Goal: Task Accomplishment & Management: Use online tool/utility

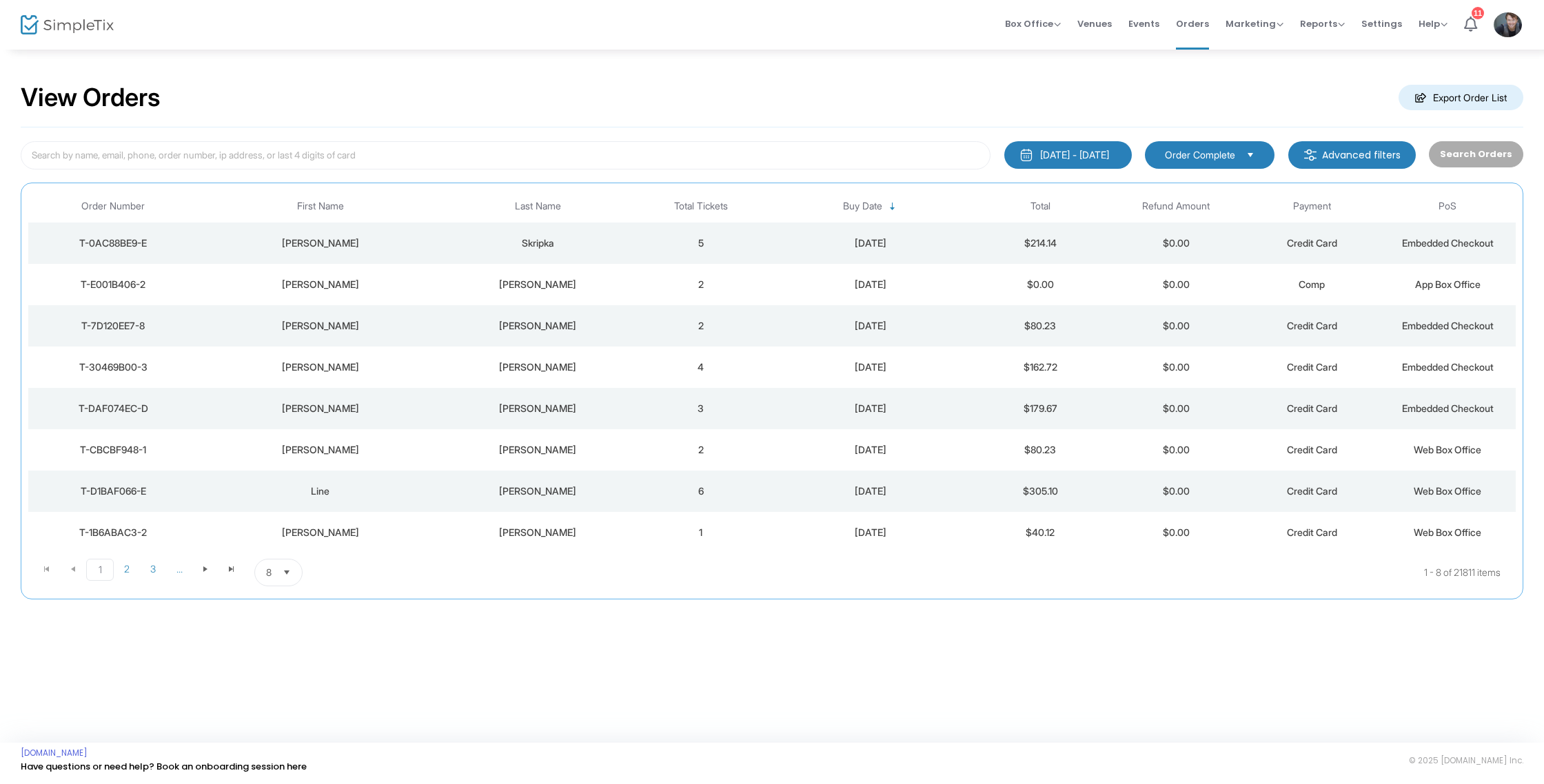
click at [627, 240] on div "Skripka" at bounding box center [538, 243] width 184 height 14
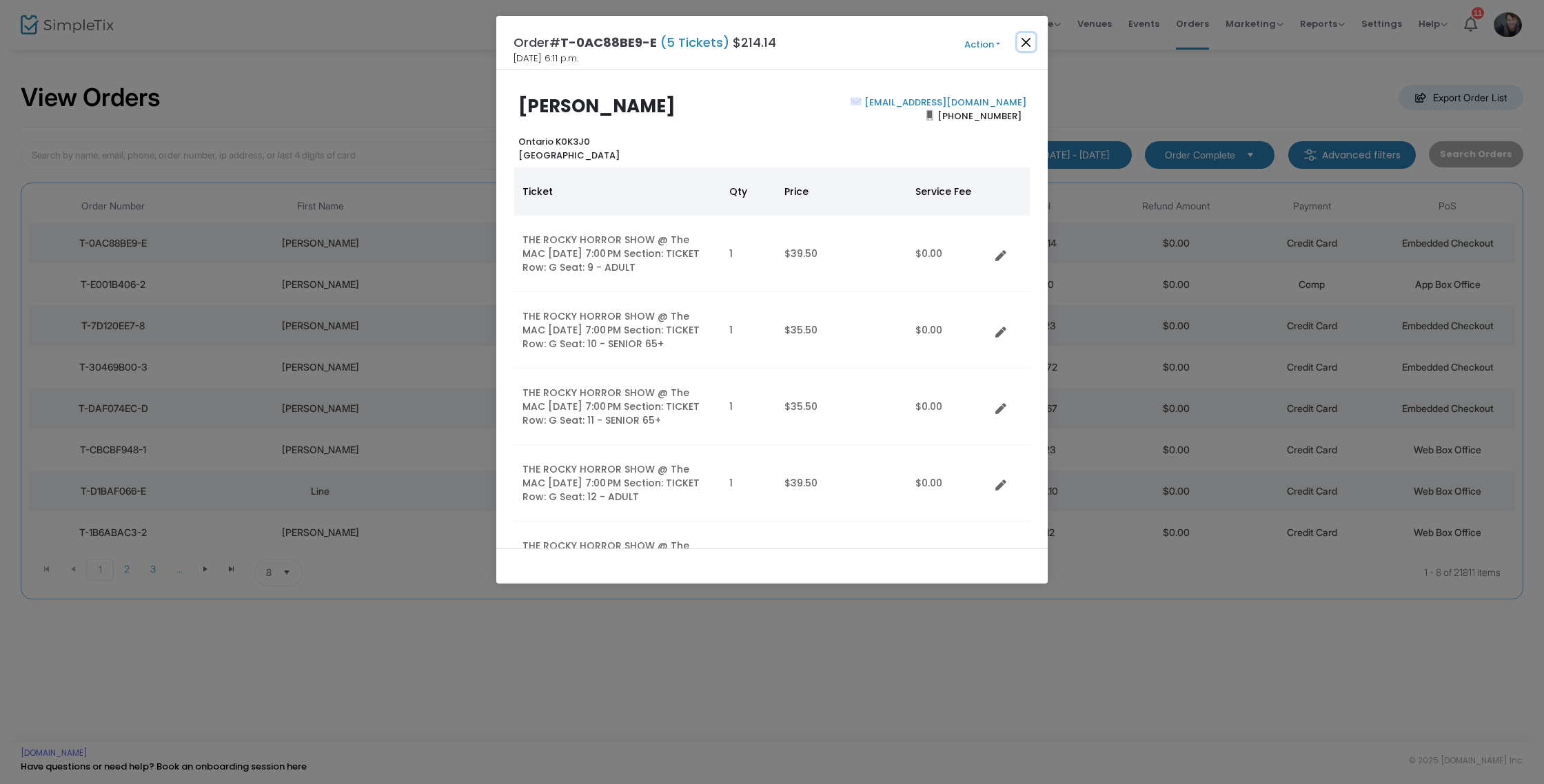
click at [1027, 40] on button "Close" at bounding box center [1026, 42] width 18 height 18
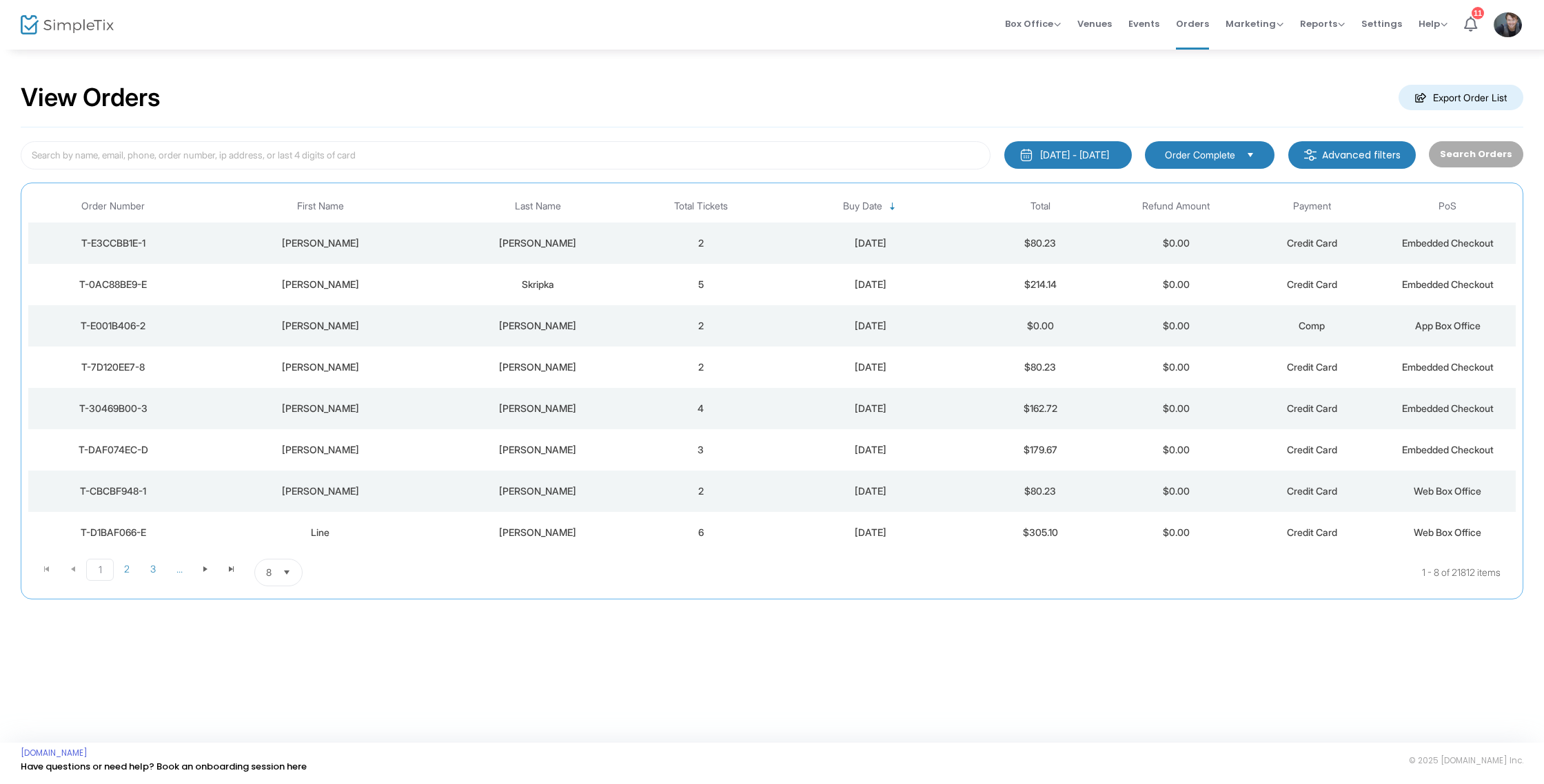
click at [647, 245] on td "2" at bounding box center [700, 242] width 136 height 41
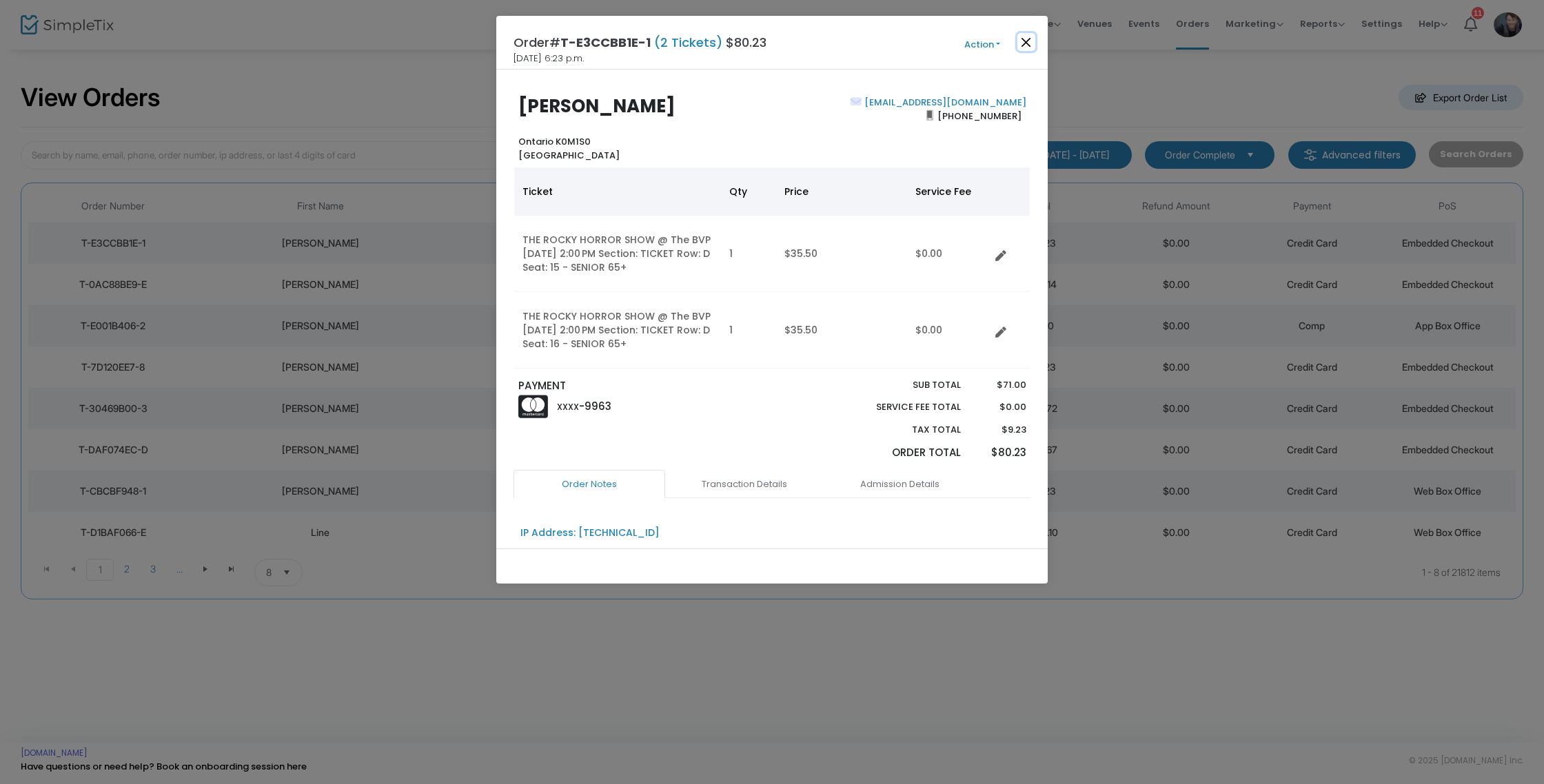
click at [1031, 43] on button "Close" at bounding box center [1026, 42] width 18 height 18
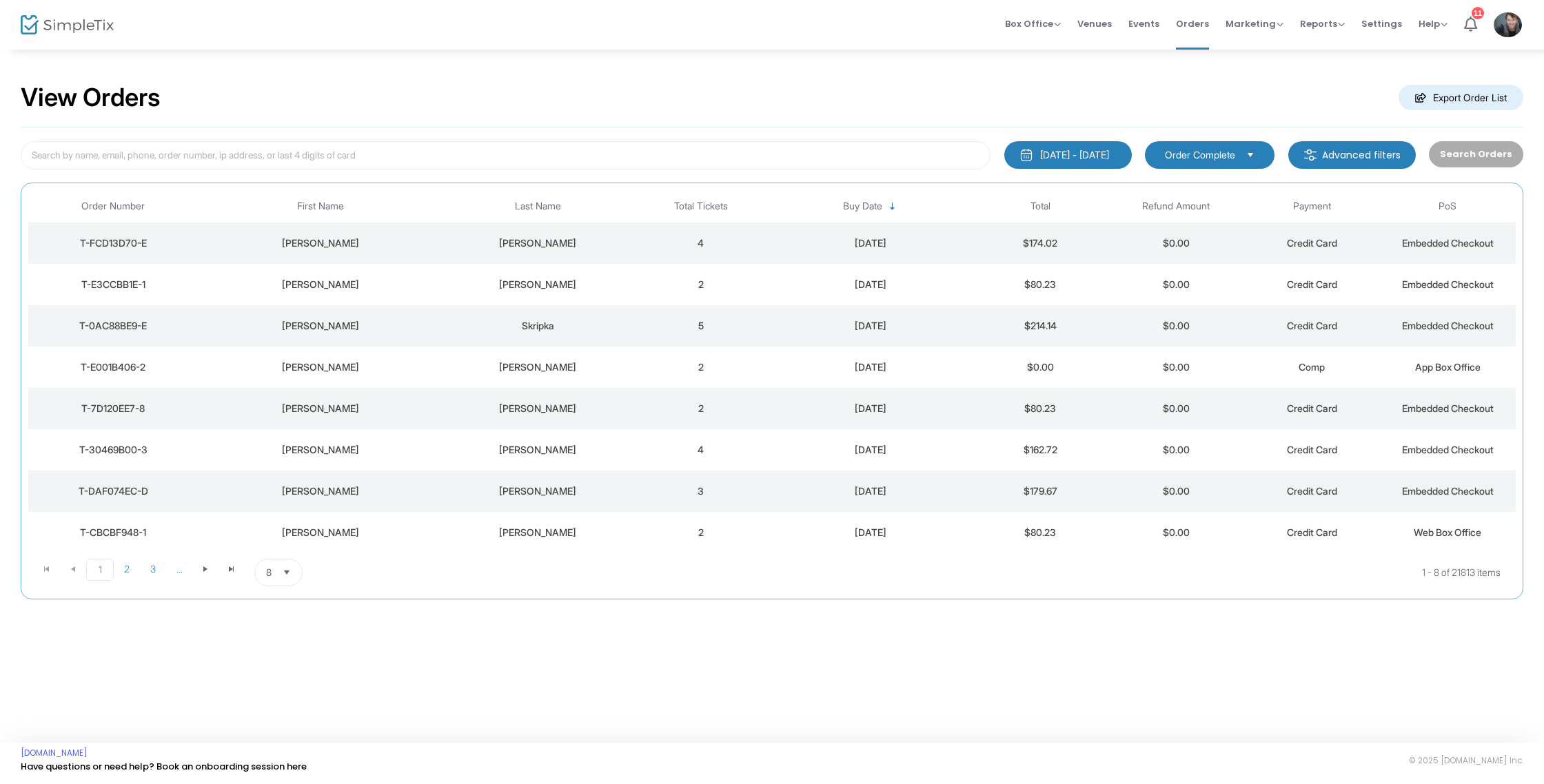
click at [724, 225] on td "4" at bounding box center [700, 242] width 136 height 41
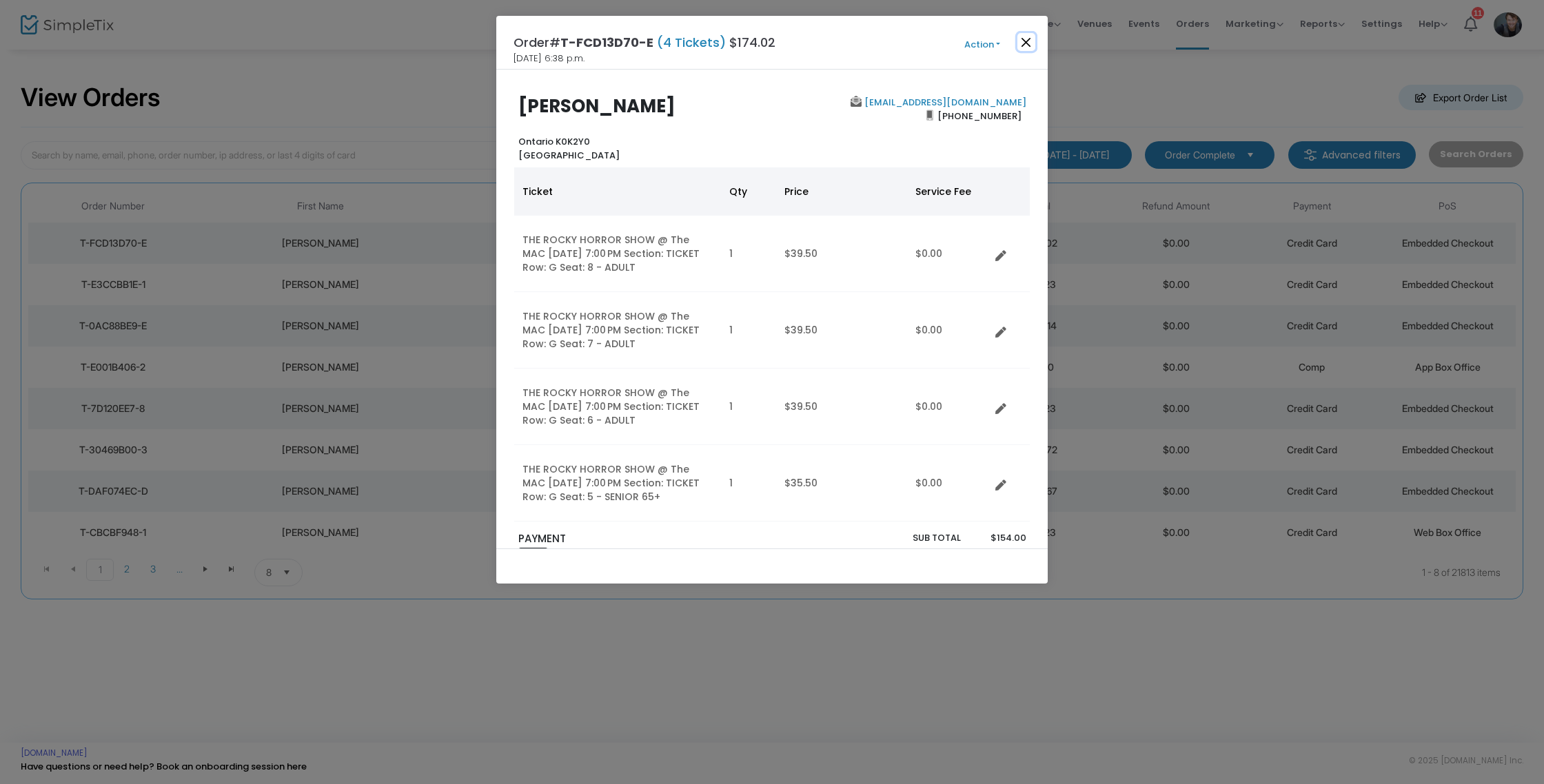
drag, startPoint x: 1032, startPoint y: 46, endPoint x: 1052, endPoint y: 39, distance: 21.2
click at [1032, 46] on button "Close" at bounding box center [1026, 42] width 18 height 18
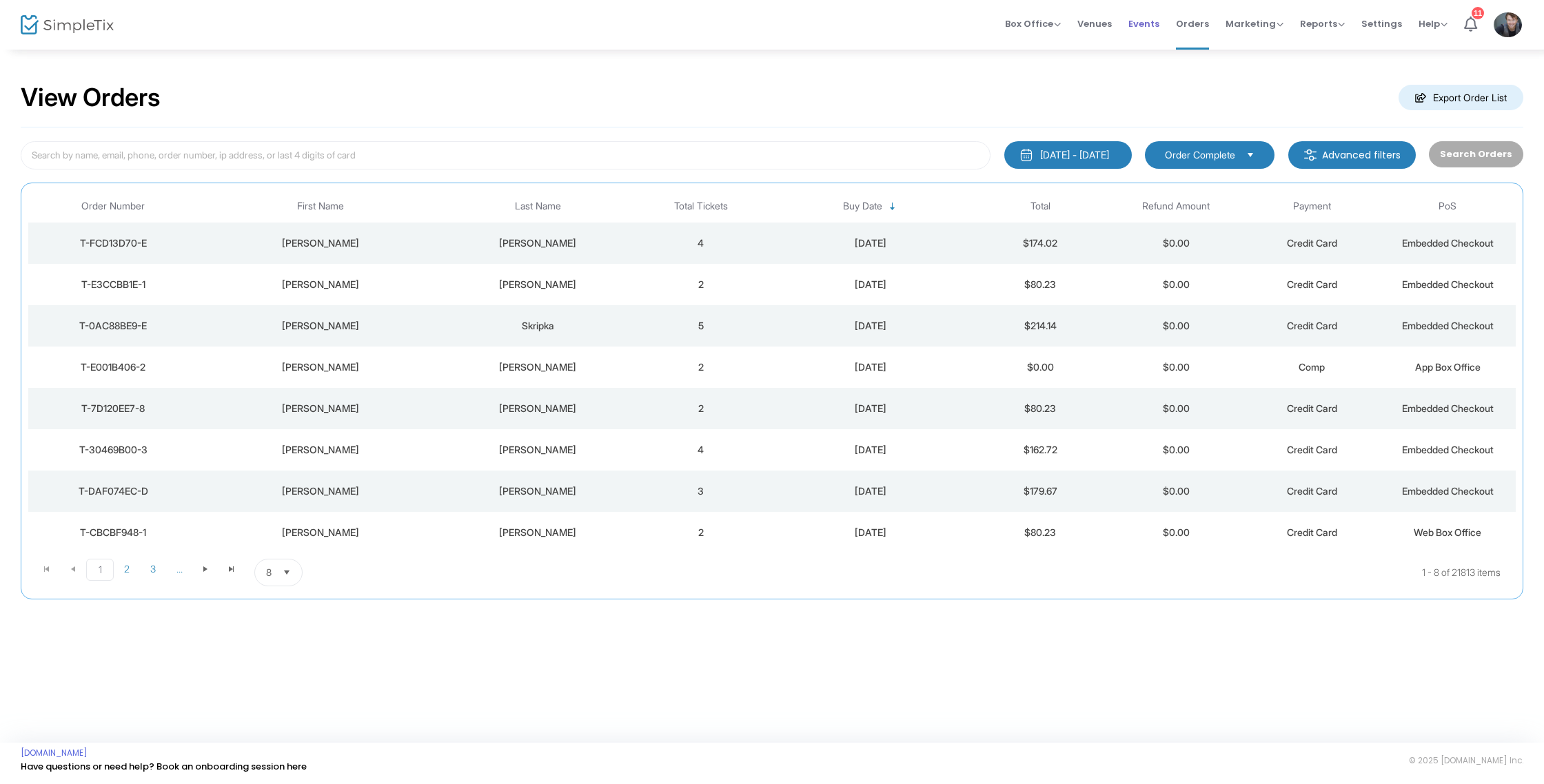
click at [1144, 26] on span "Events" at bounding box center [1143, 23] width 31 height 35
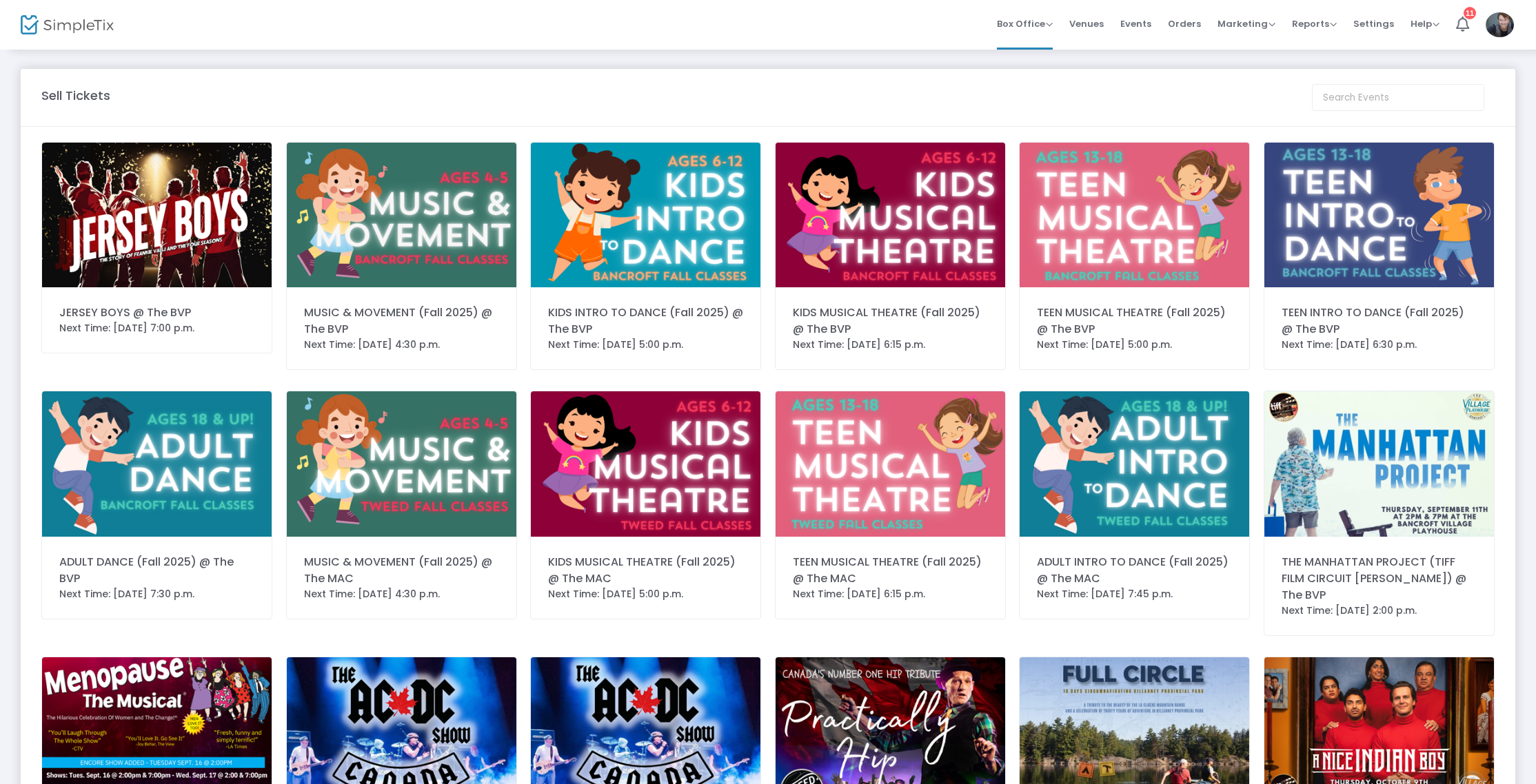
click at [1139, 25] on span "Events" at bounding box center [1136, 23] width 31 height 35
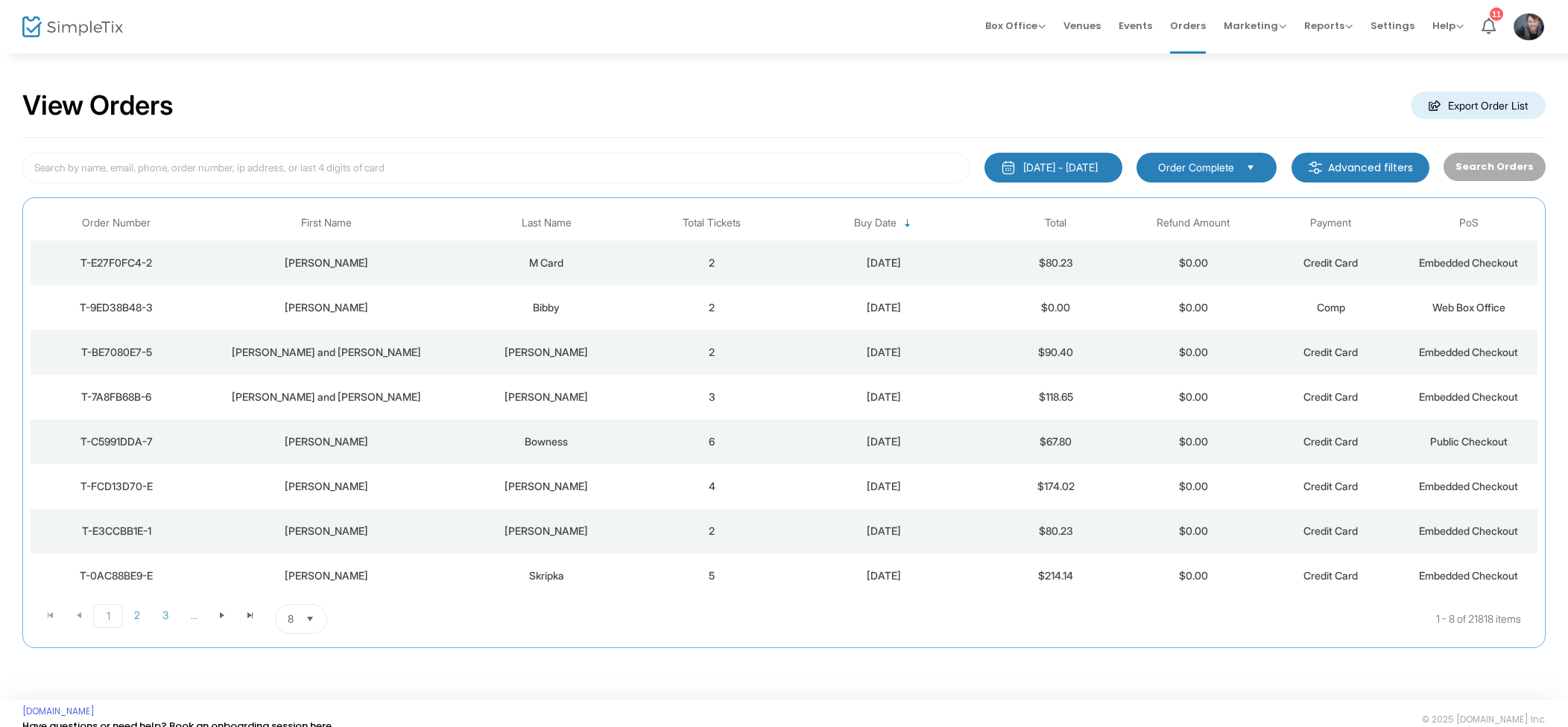
click at [653, 261] on td "2" at bounding box center [712, 262] width 138 height 44
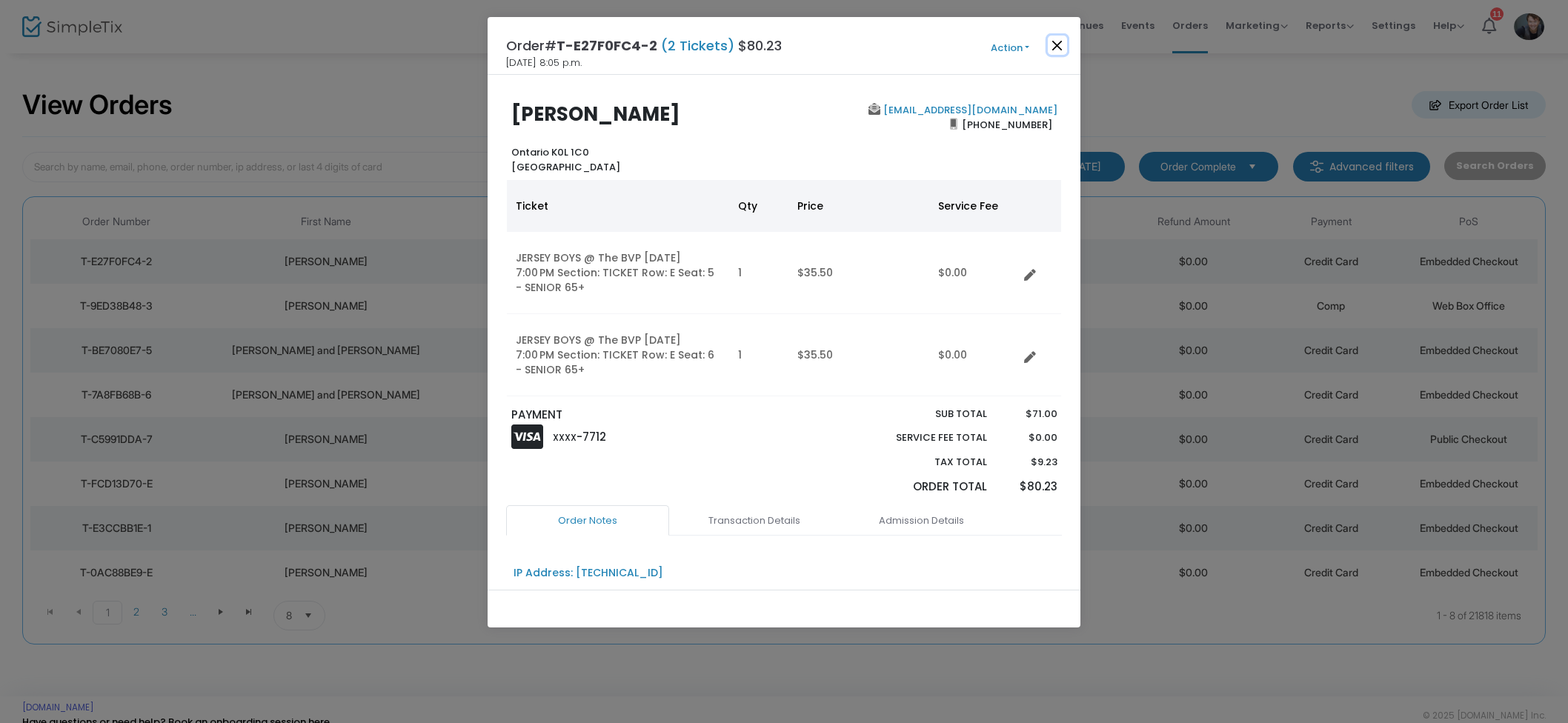
click at [1058, 43] on button "Close" at bounding box center [1057, 45] width 19 height 19
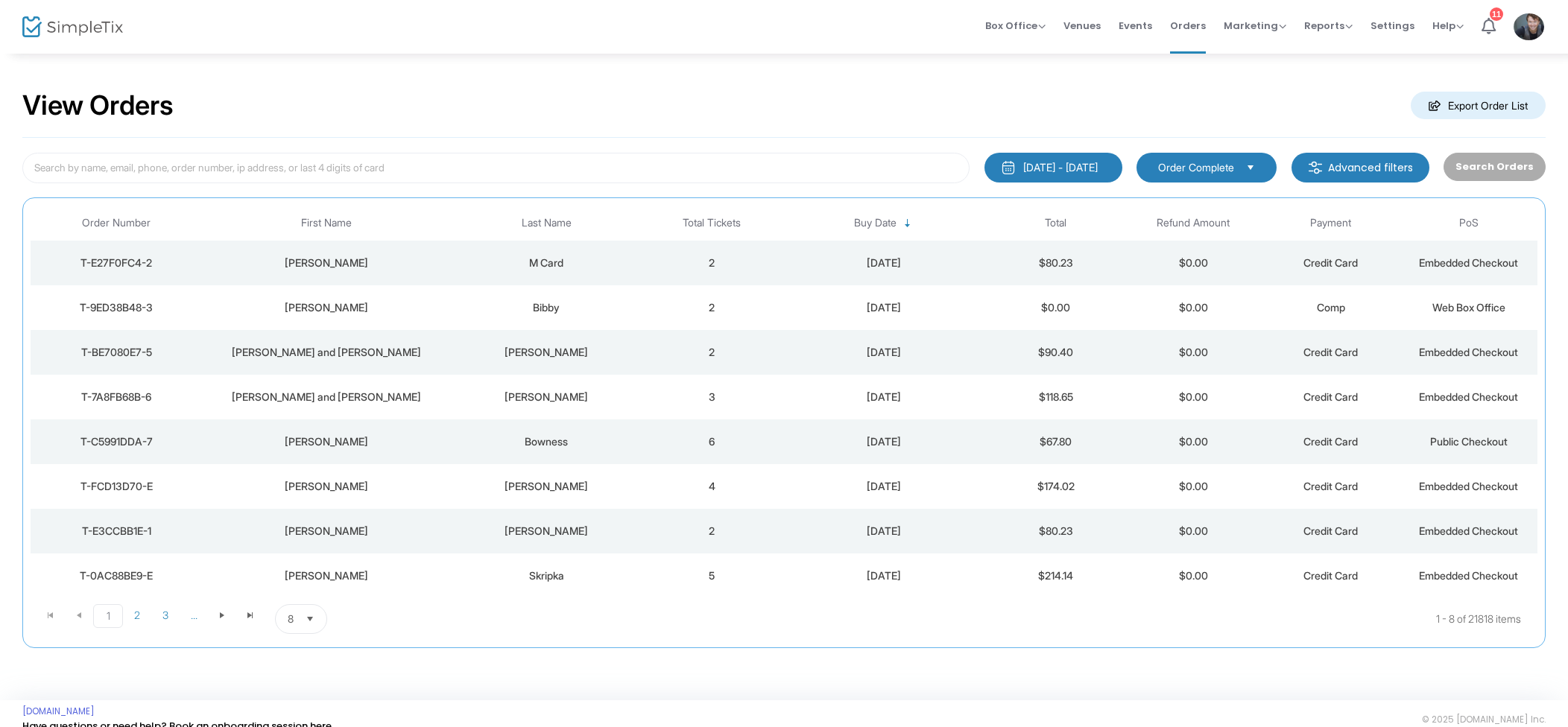
click at [876, 258] on div "[DATE]" at bounding box center [884, 263] width 199 height 15
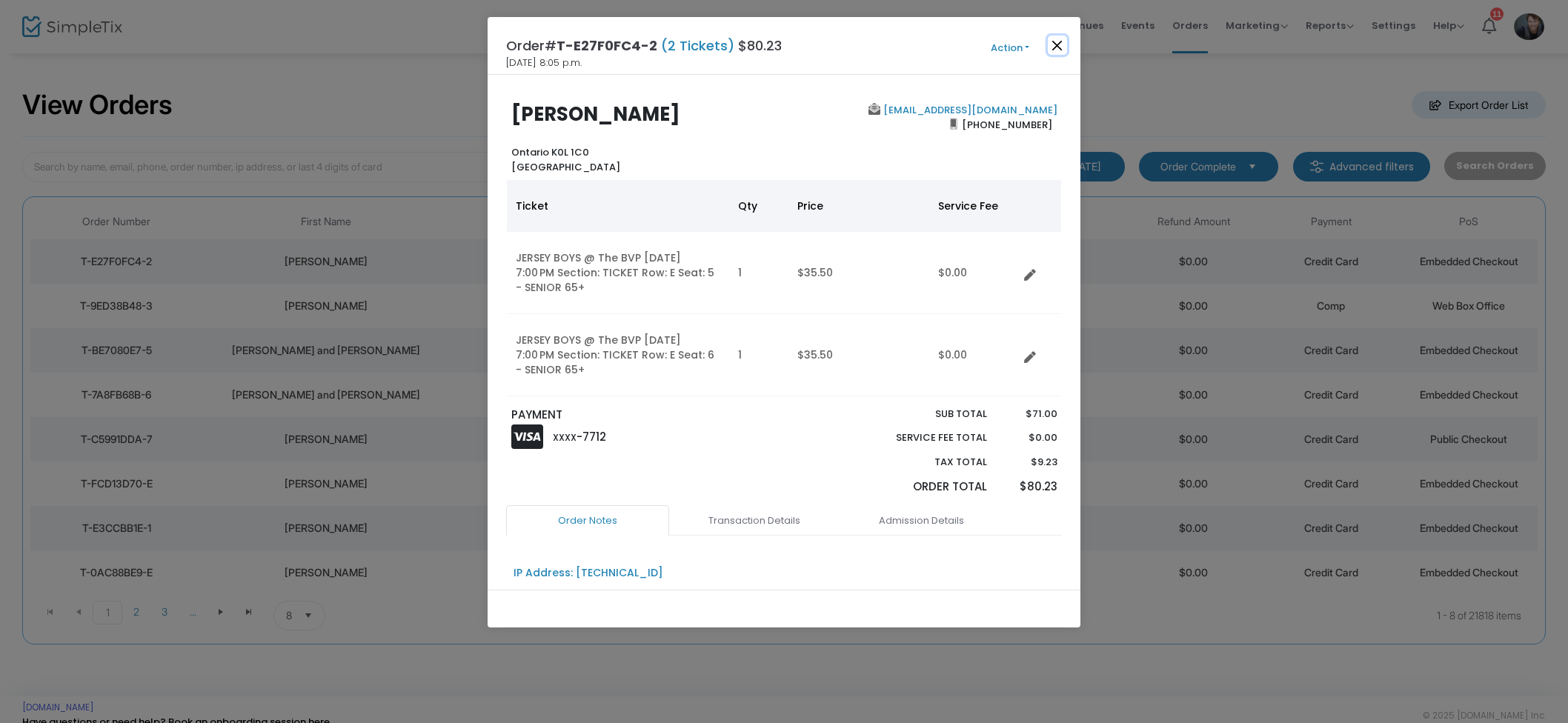
click at [1060, 50] on button "Close" at bounding box center [1057, 45] width 19 height 19
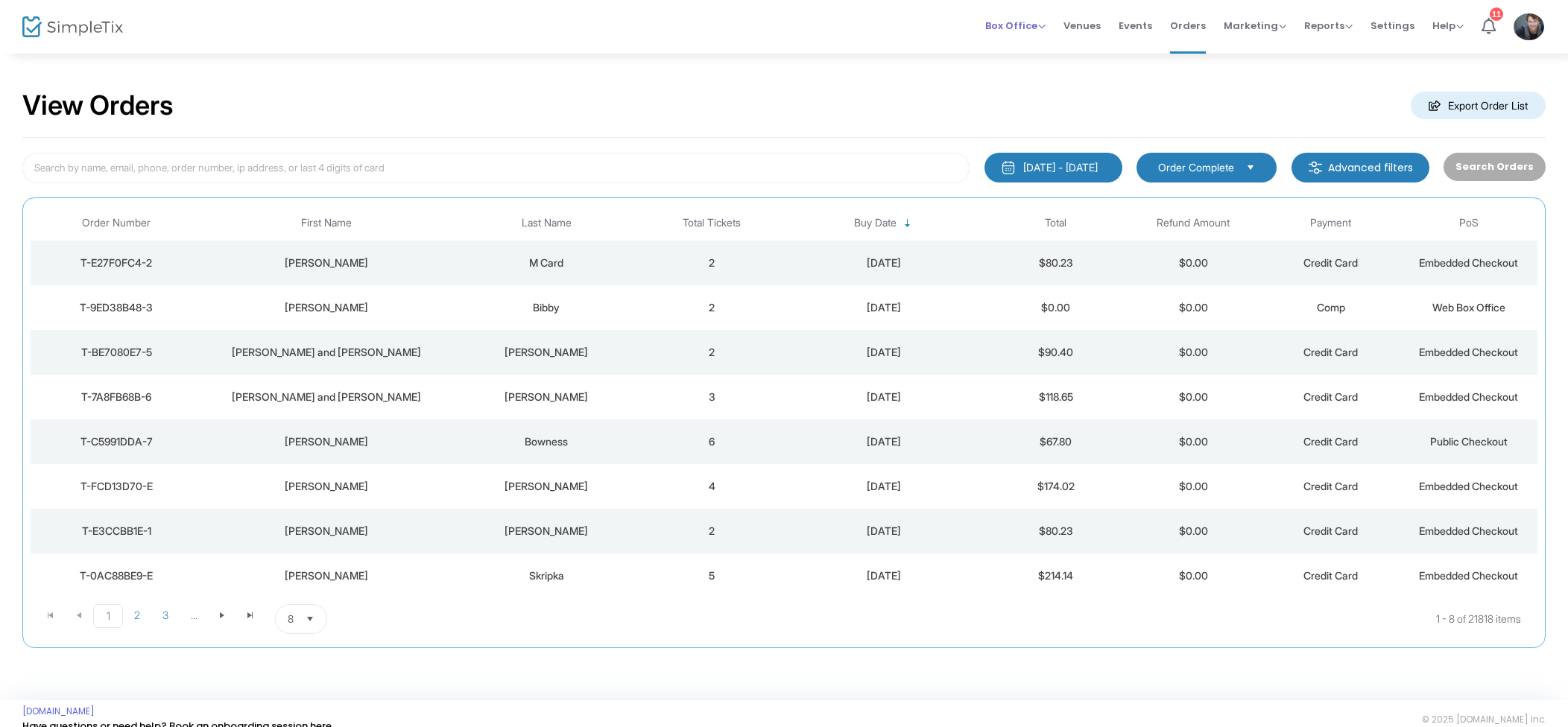
click at [1009, 26] on span "Box Office" at bounding box center [1015, 25] width 60 height 14
click at [1025, 48] on li "Sell Tickets" at bounding box center [1038, 50] width 106 height 29
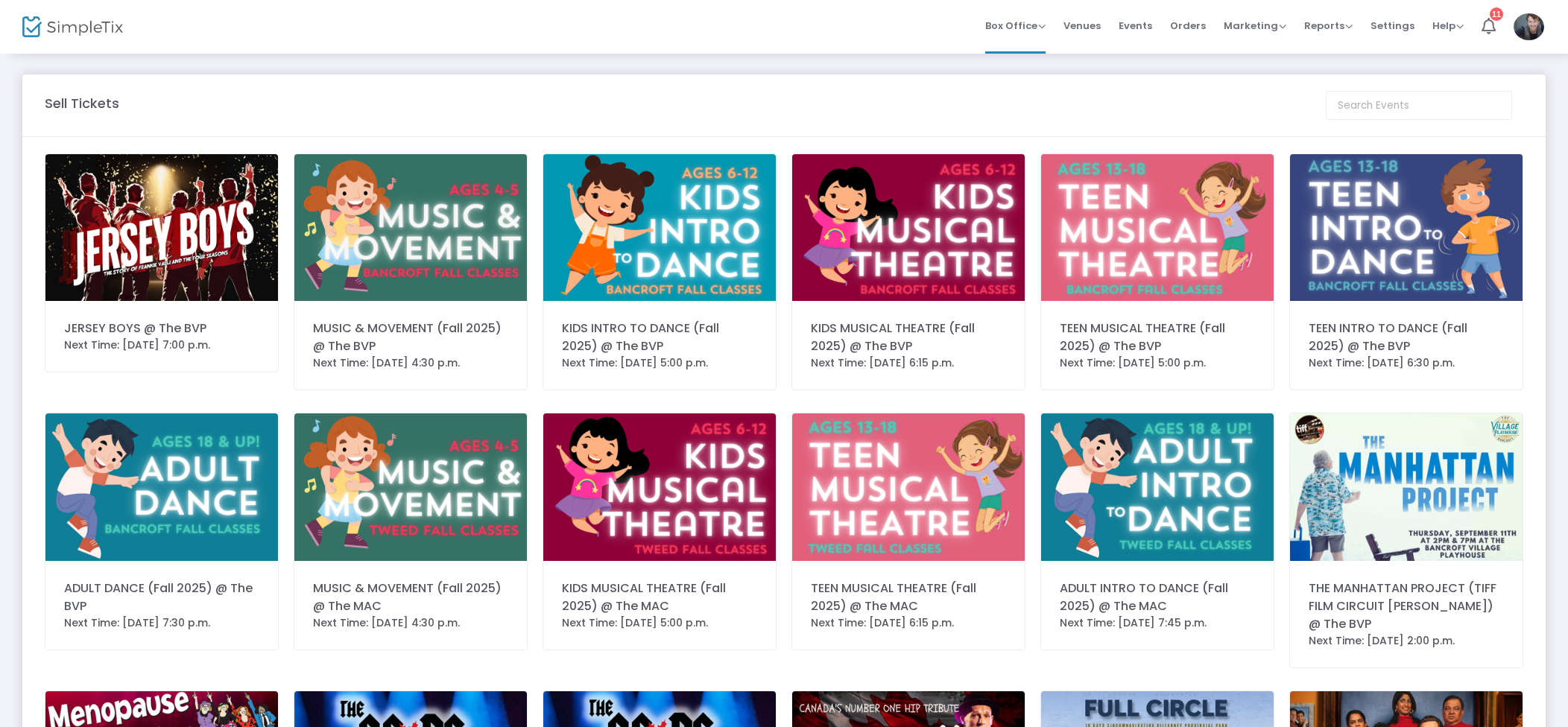
click at [193, 246] on img at bounding box center [162, 227] width 233 height 147
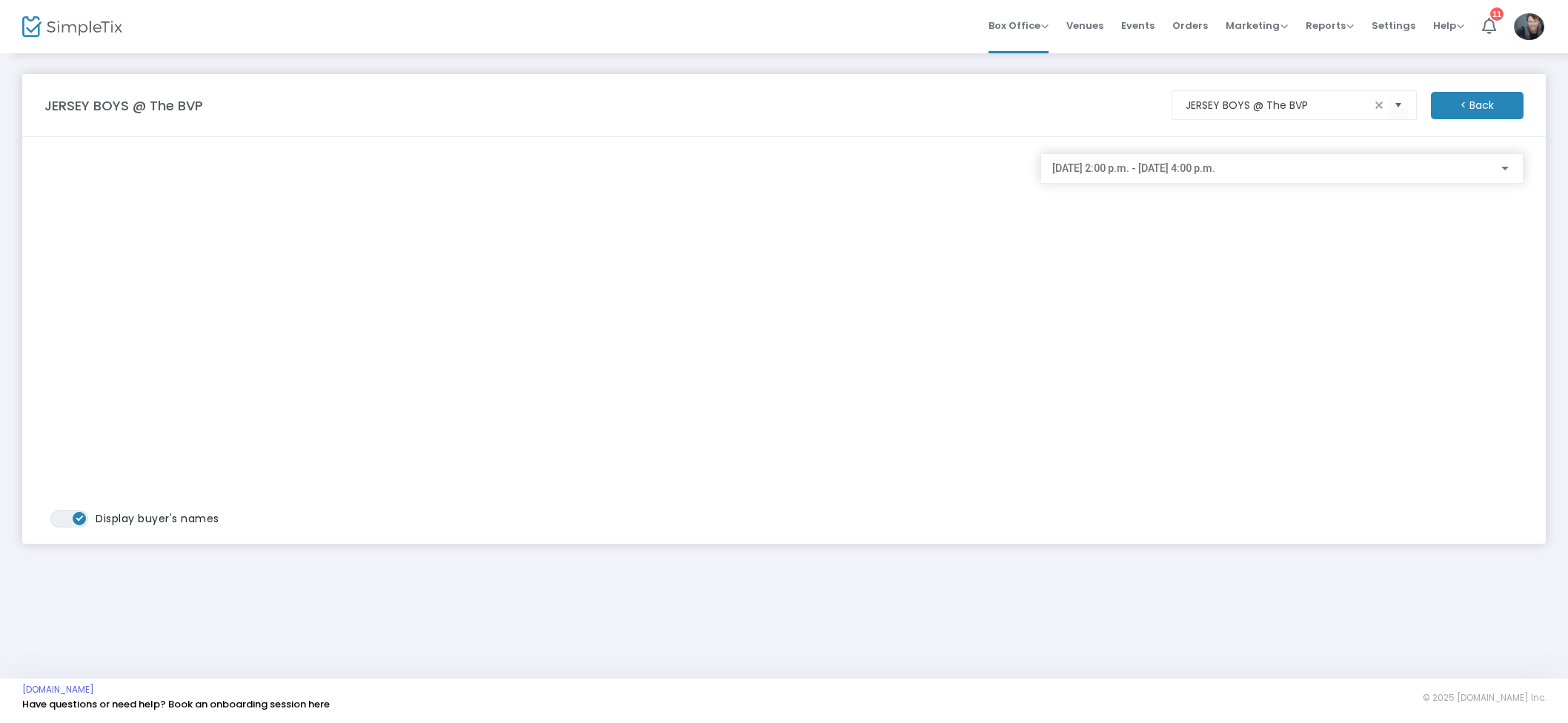
click at [1201, 168] on span "2025-08-23 @ 2:00 p.m. - 2025-08-23 @ 4:00 p.m." at bounding box center [1134, 168] width 163 height 12
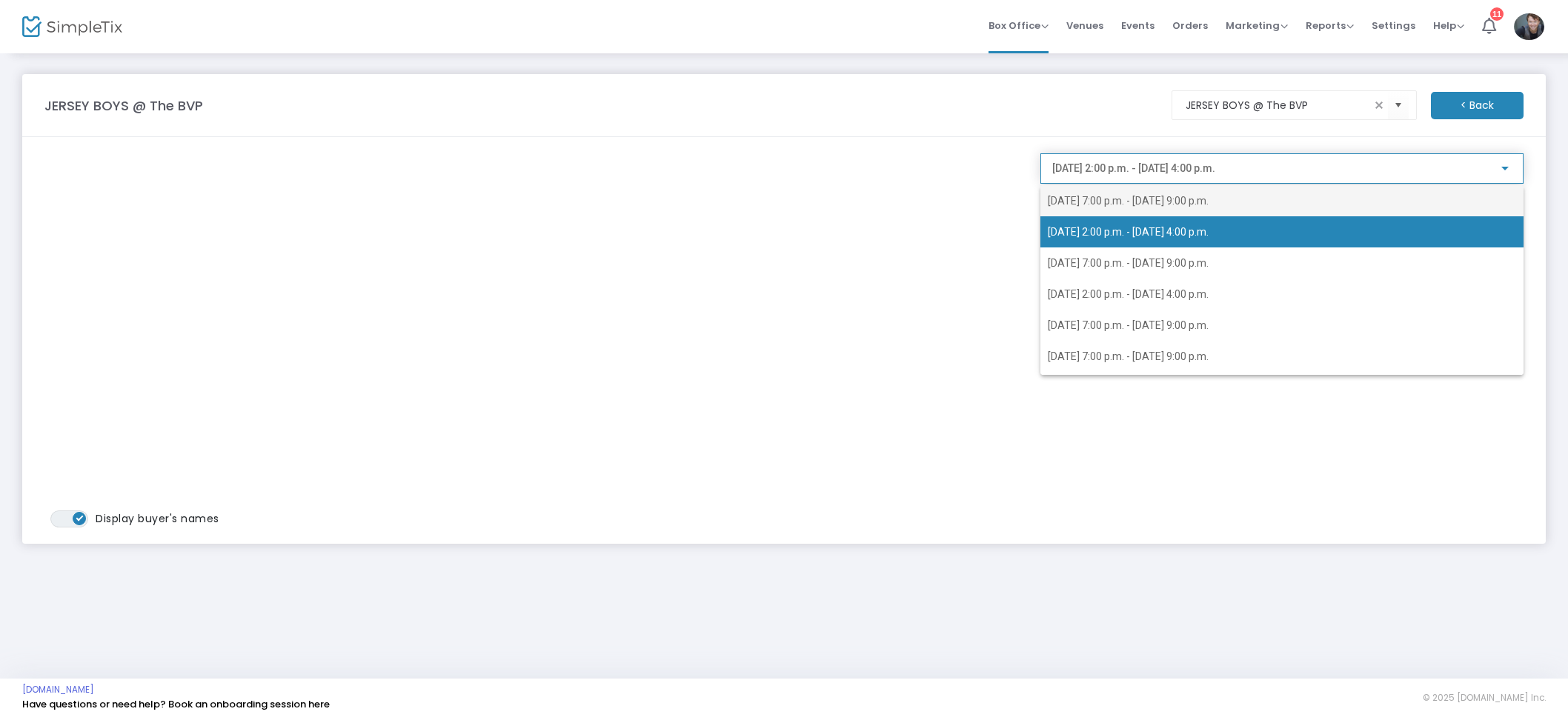
click at [1158, 197] on span "2025-08-22 @ 7:00 p.m. - 2025-08-22 @ 9:00 p.m." at bounding box center [1128, 201] width 161 height 12
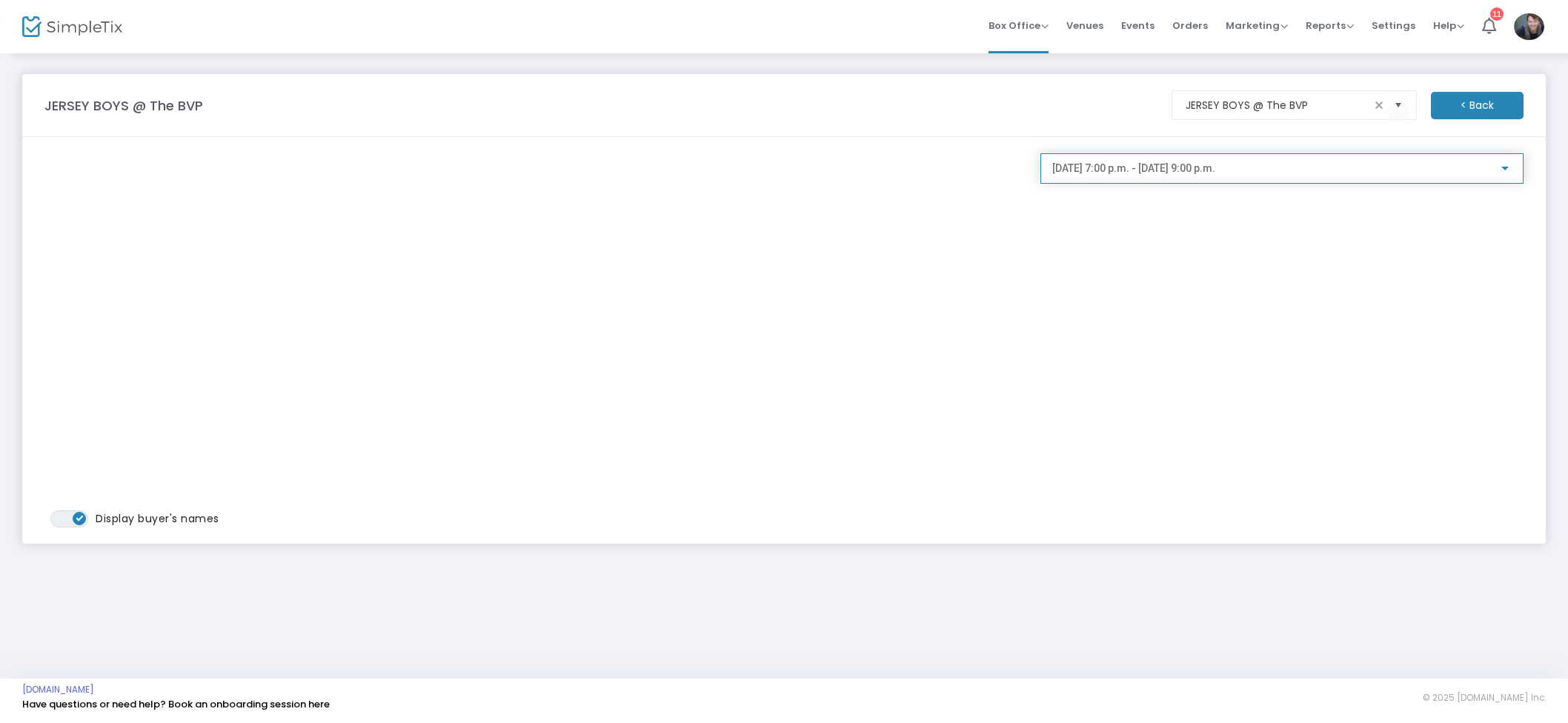
click at [1206, 32] on span "Orders" at bounding box center [1190, 25] width 36 height 37
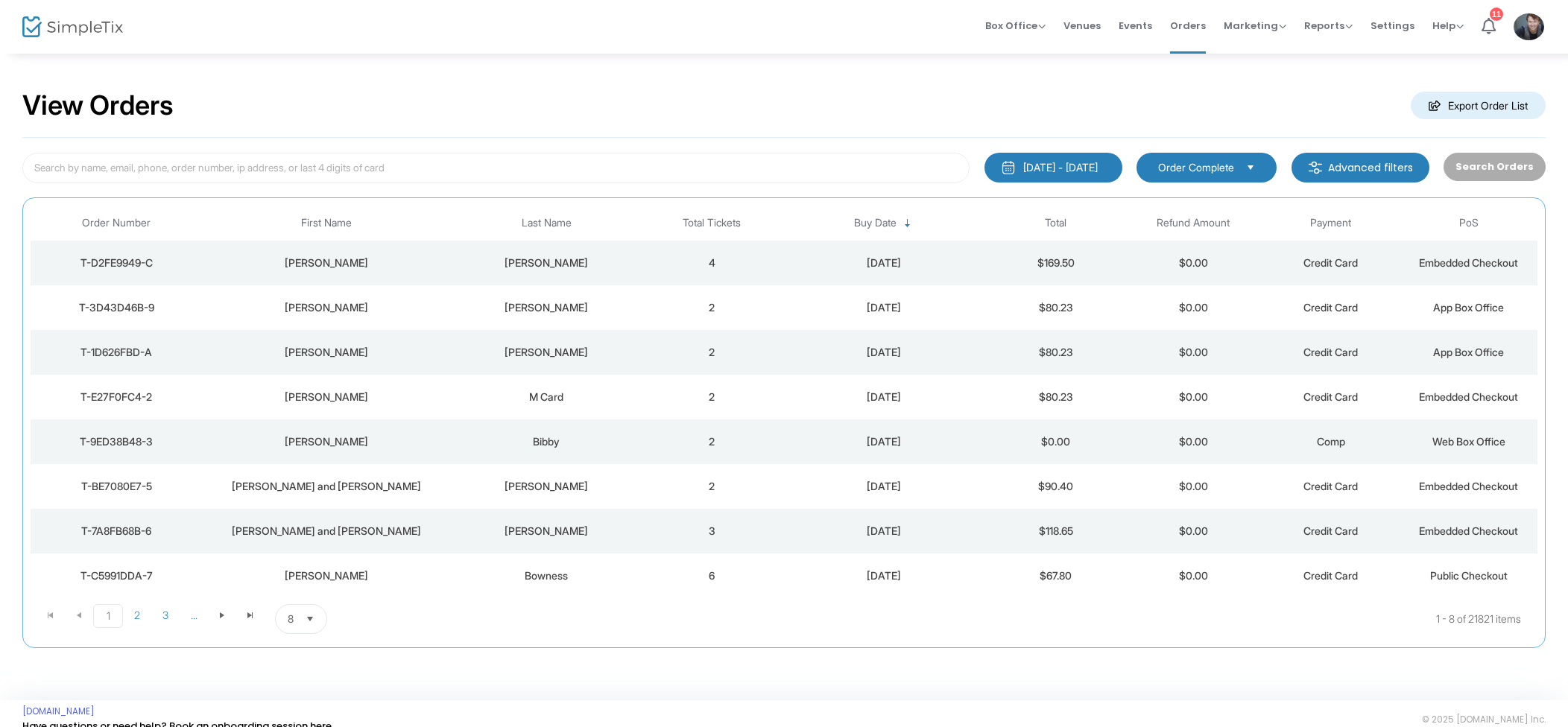
scroll to position [5, 0]
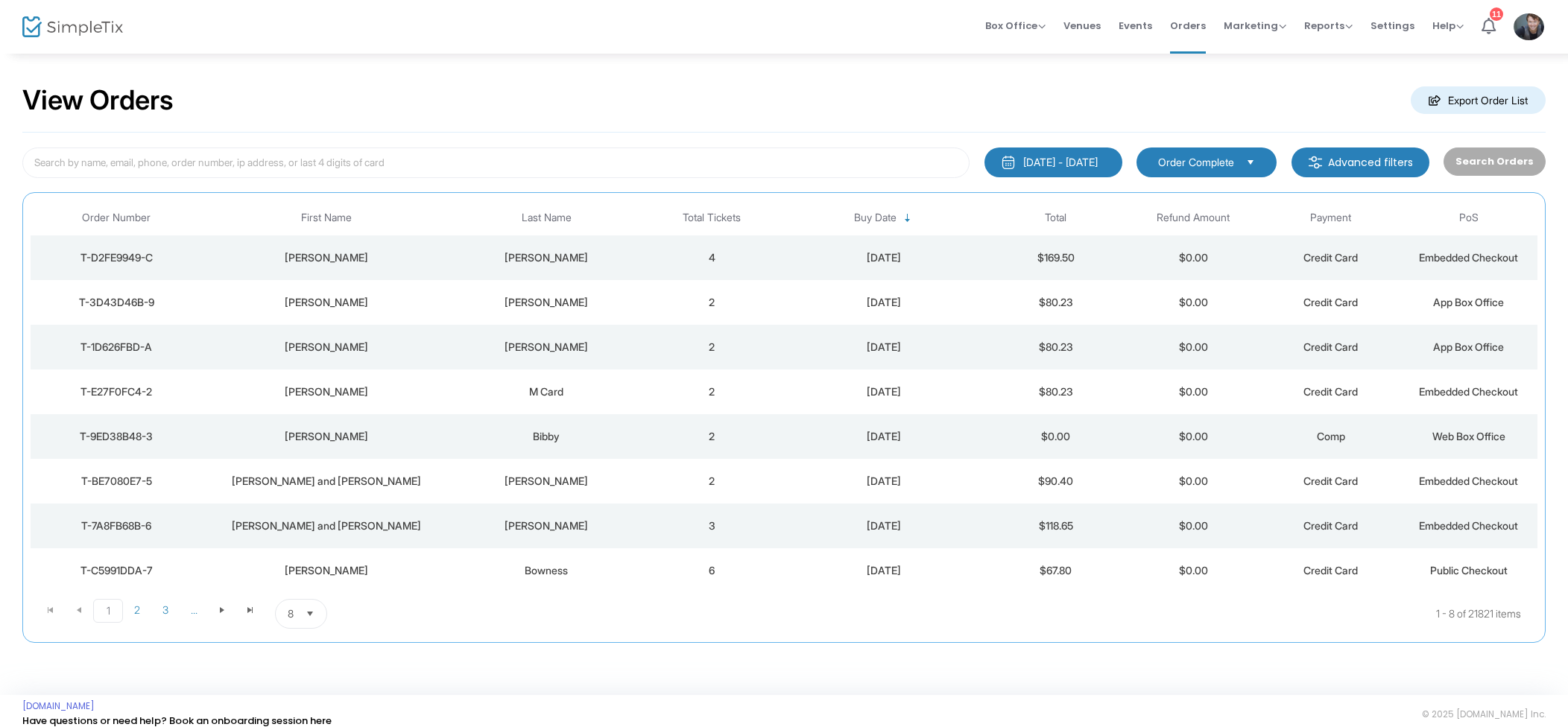
click at [538, 260] on div "Coulter" at bounding box center [547, 258] width 186 height 15
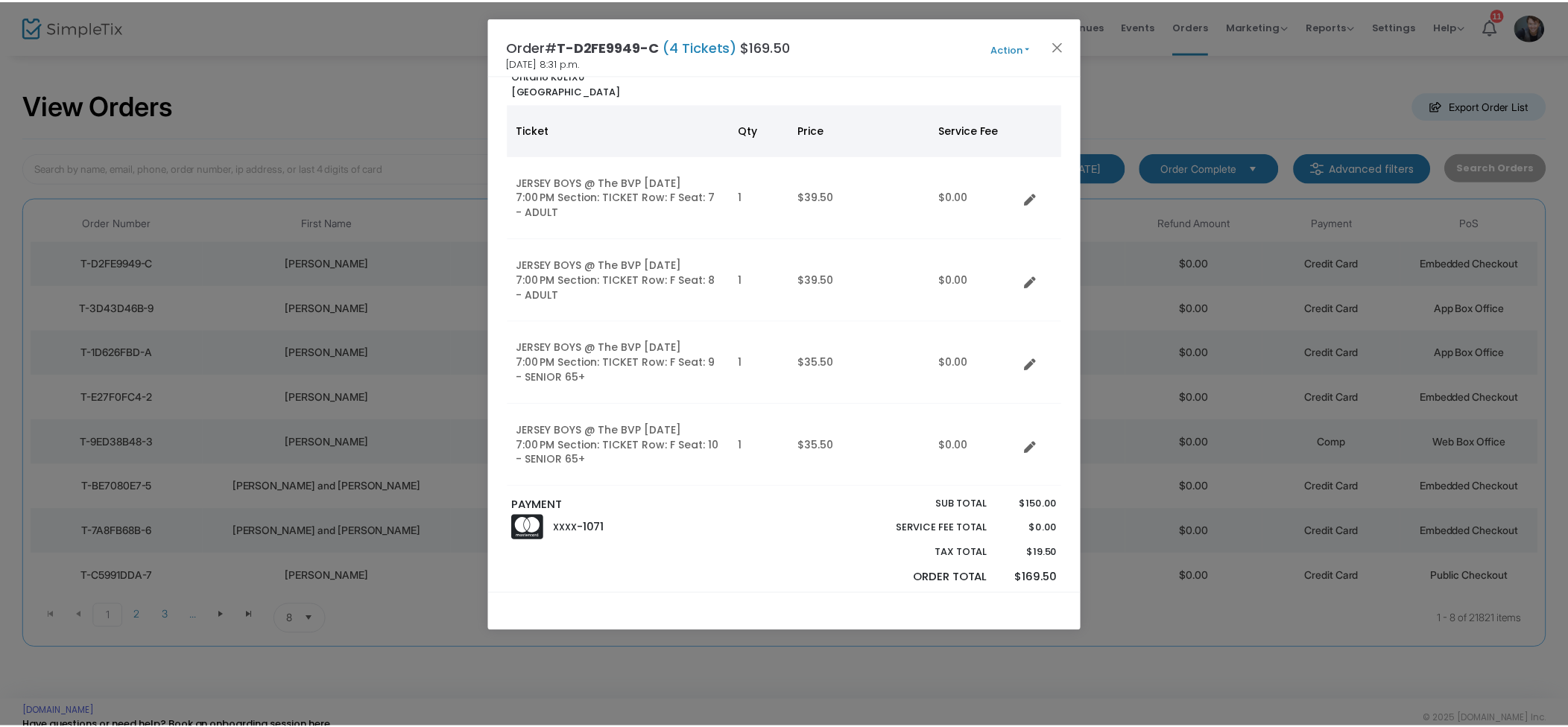
scroll to position [0, 0]
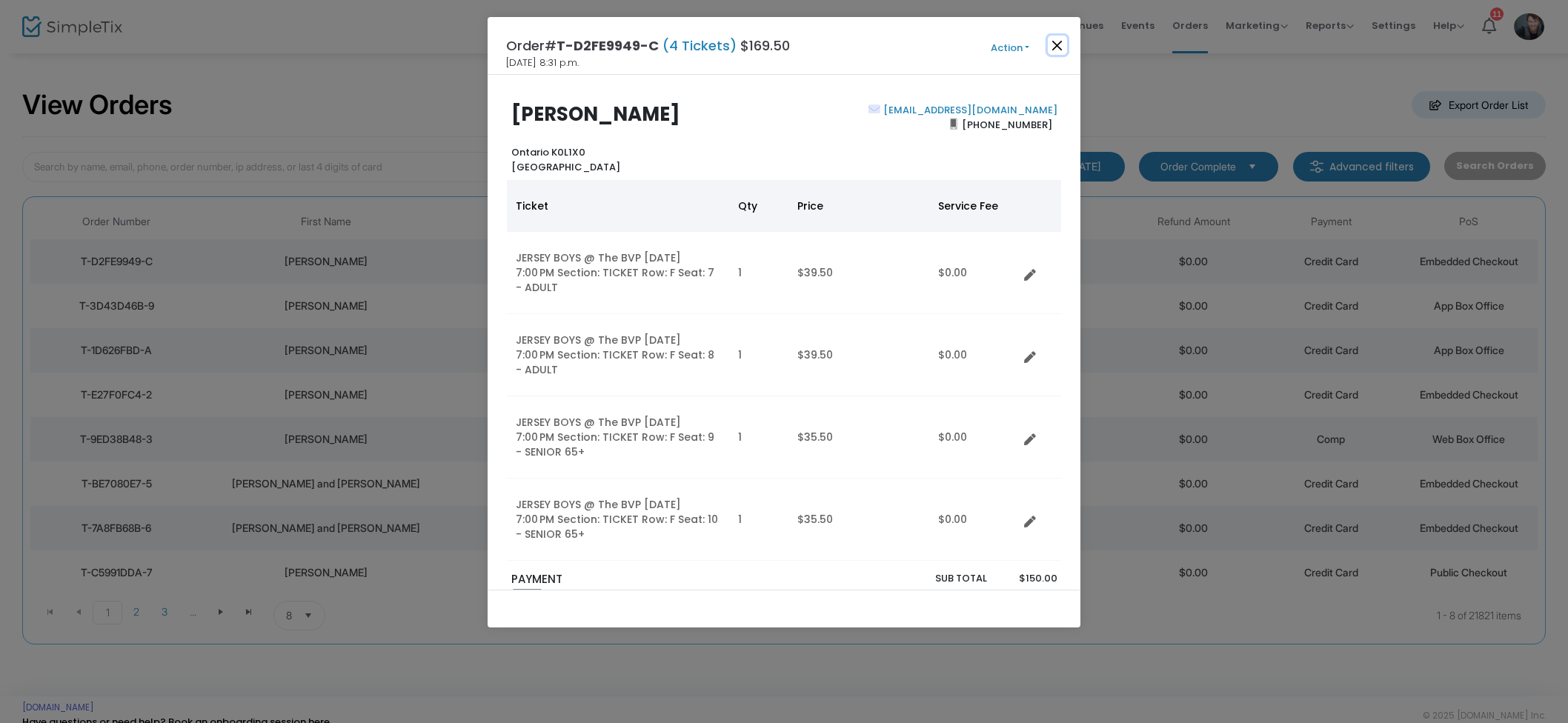
click at [1051, 42] on button "Close" at bounding box center [1057, 45] width 19 height 19
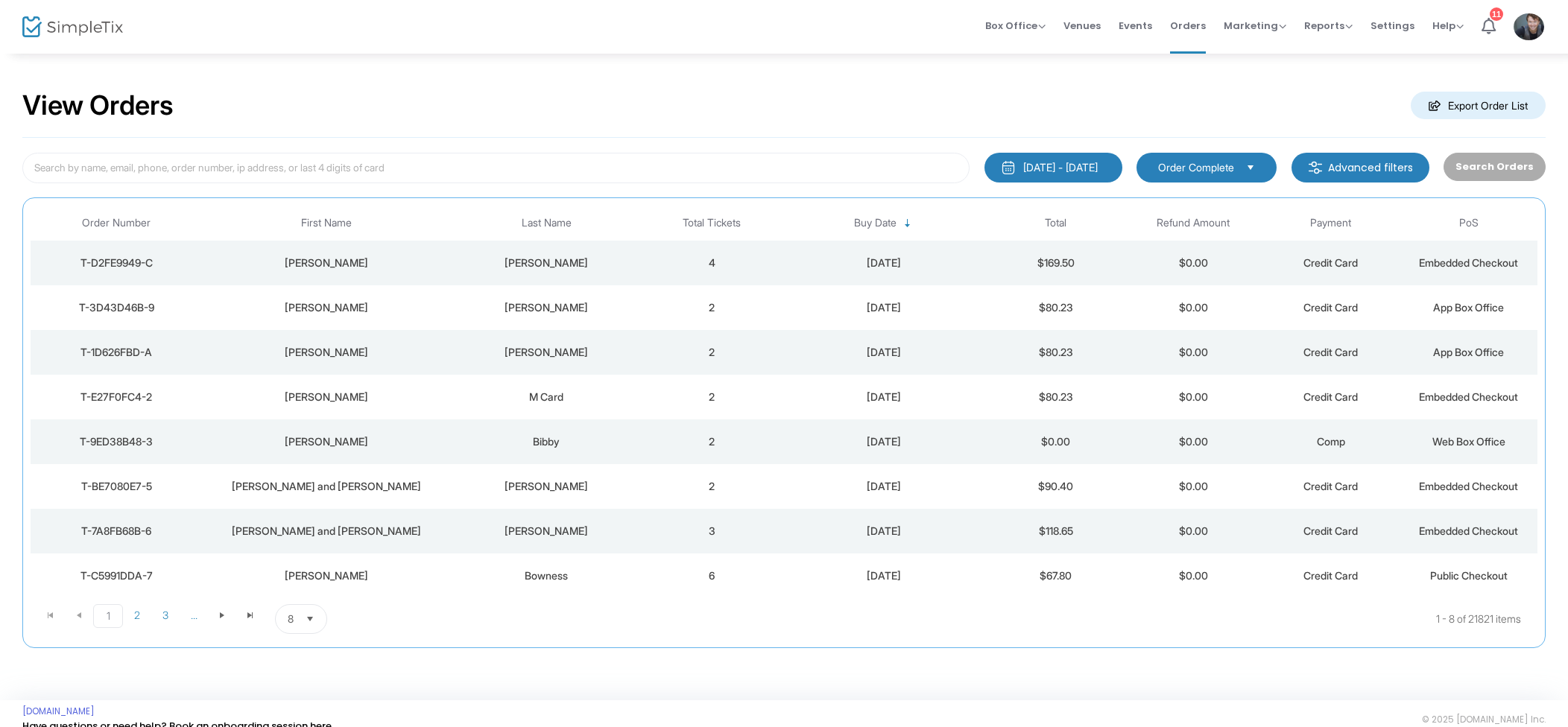
click at [1144, 32] on span "Events" at bounding box center [1135, 25] width 34 height 38
